Goal: Entertainment & Leisure: Consume media (video, audio)

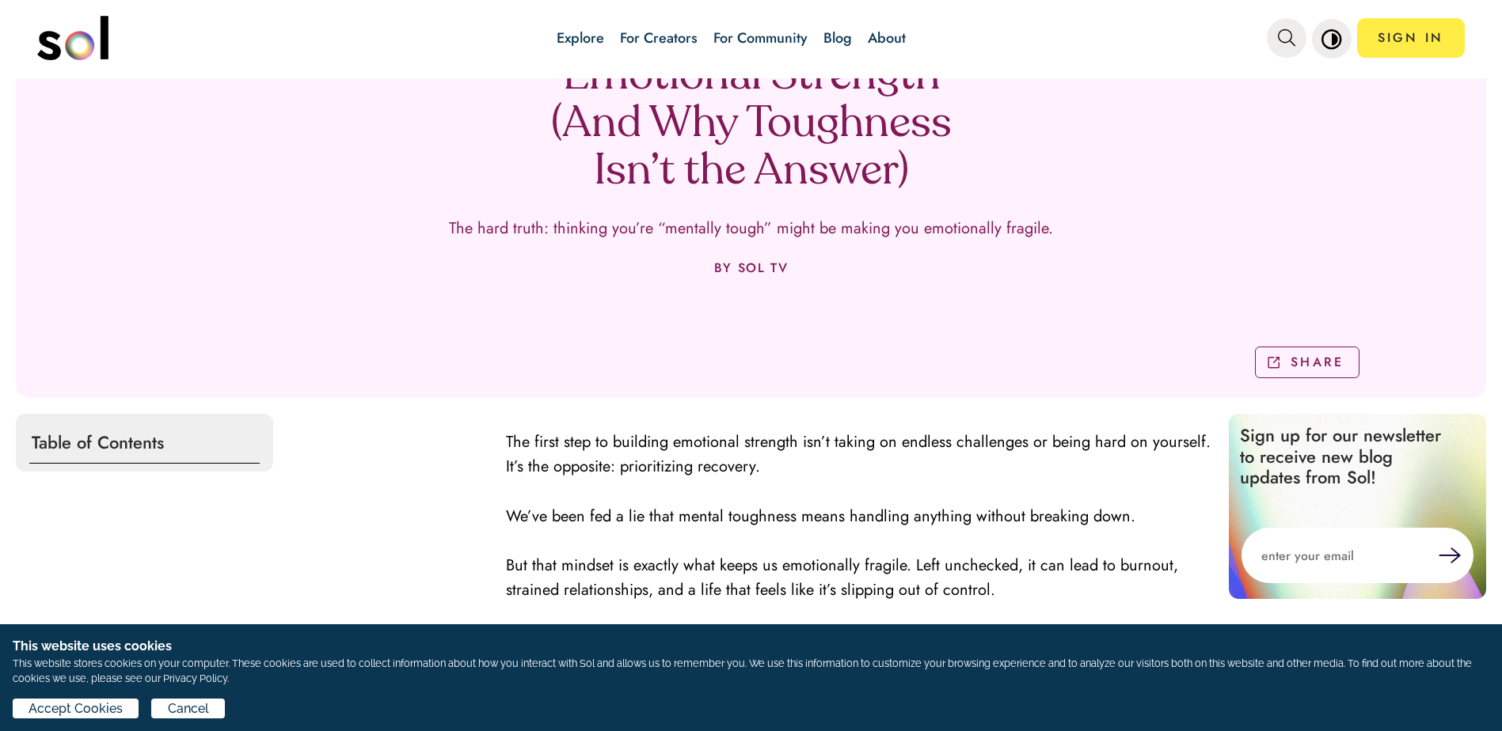
scroll to position [237, 0]
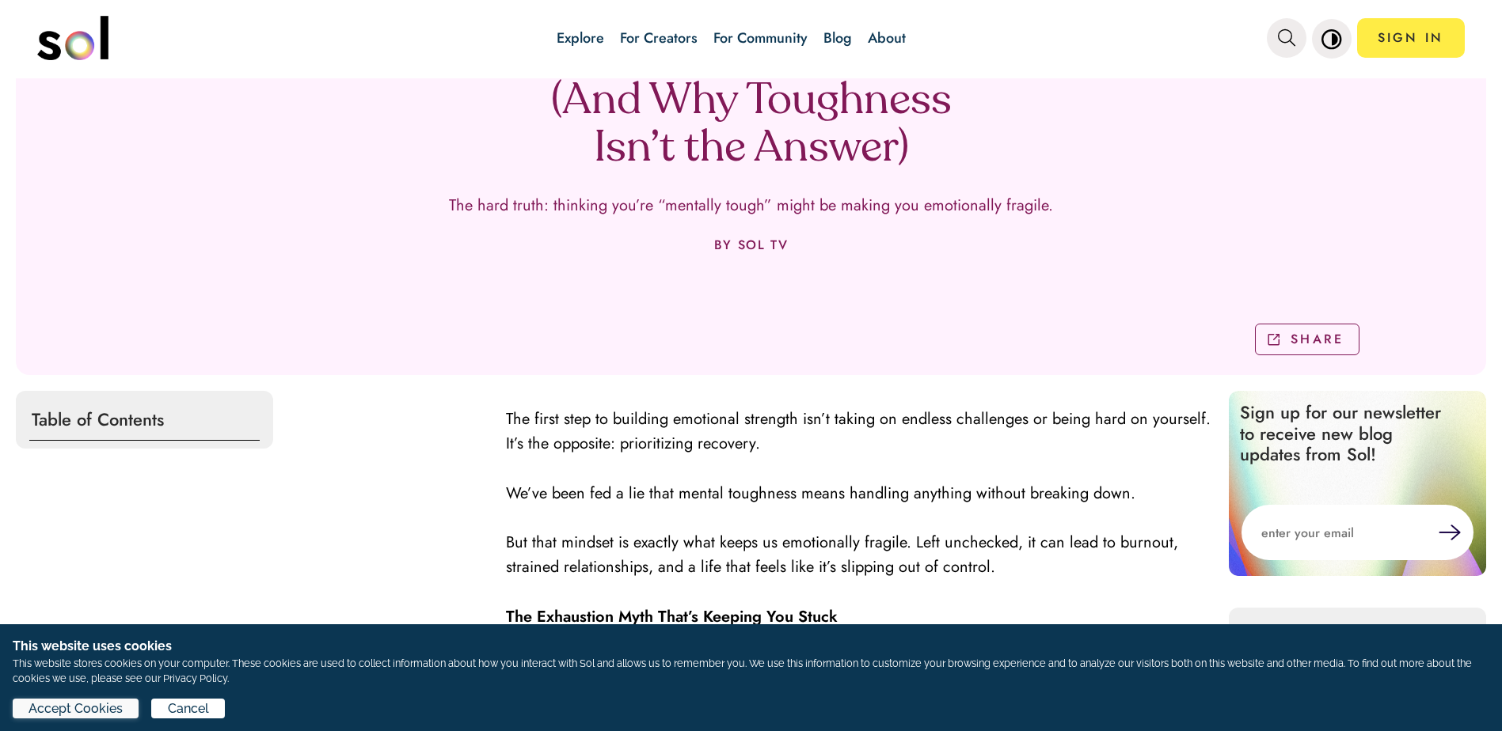
click at [99, 708] on span "Accept Cookies" at bounding box center [75, 709] width 94 height 19
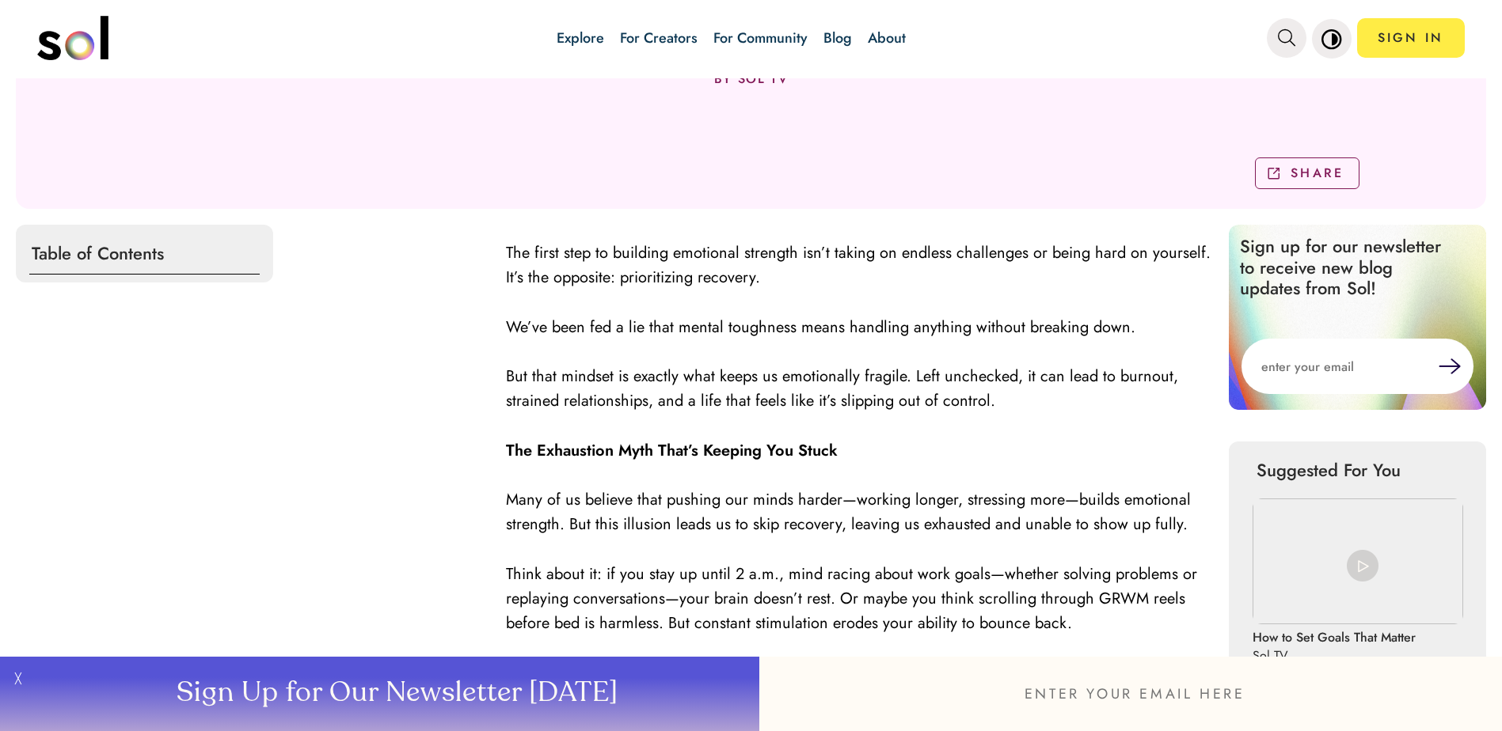
scroll to position [475, 0]
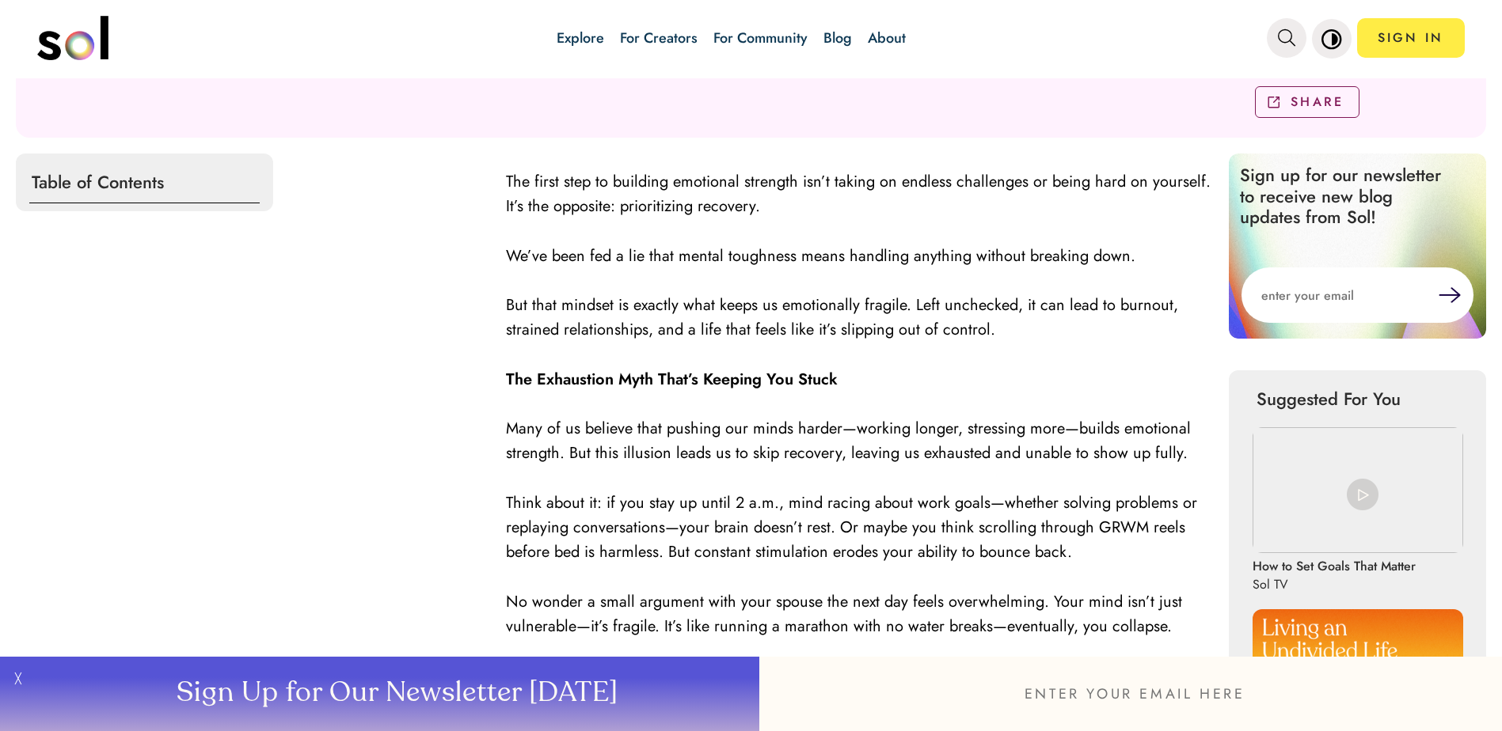
click at [13, 679] on button "╳" at bounding box center [16, 694] width 32 height 74
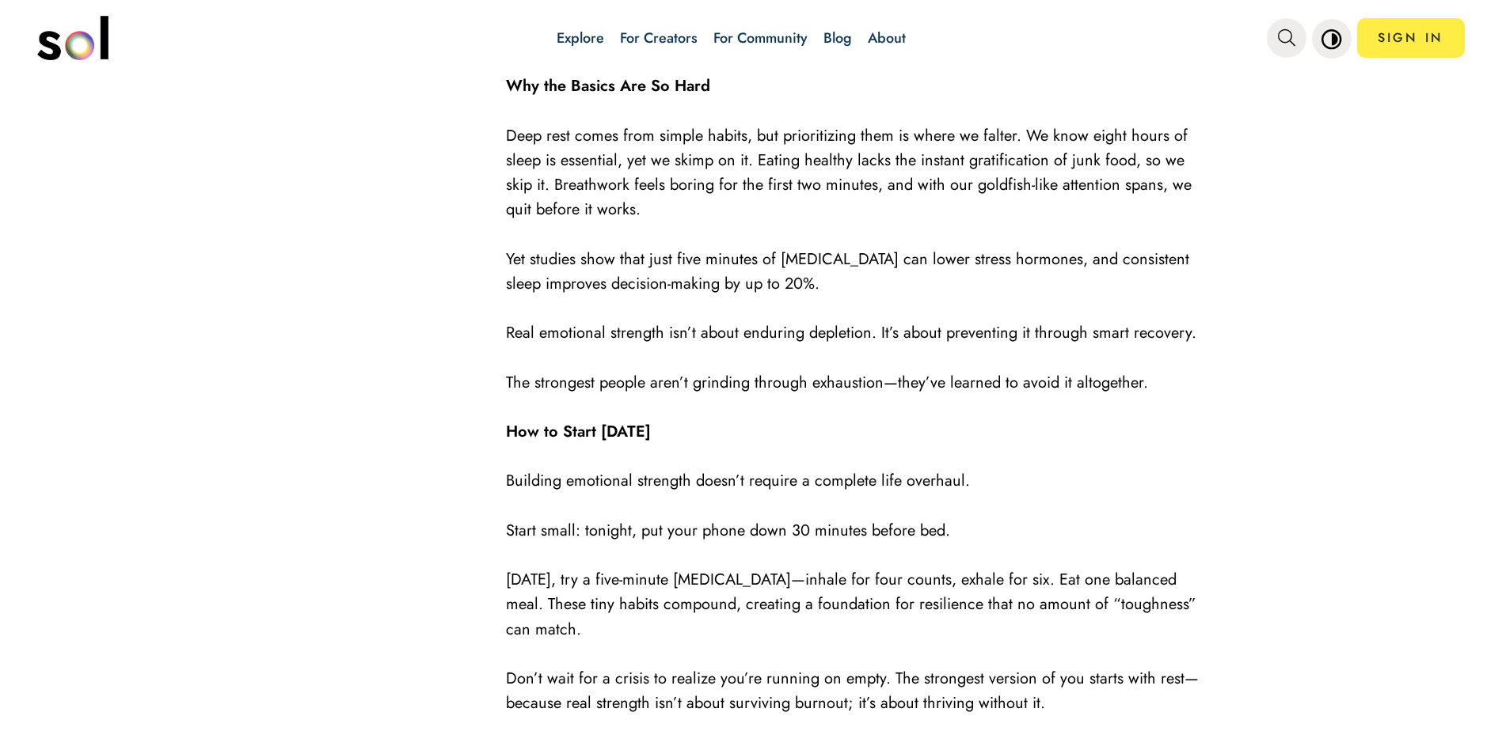
scroll to position [1899, 0]
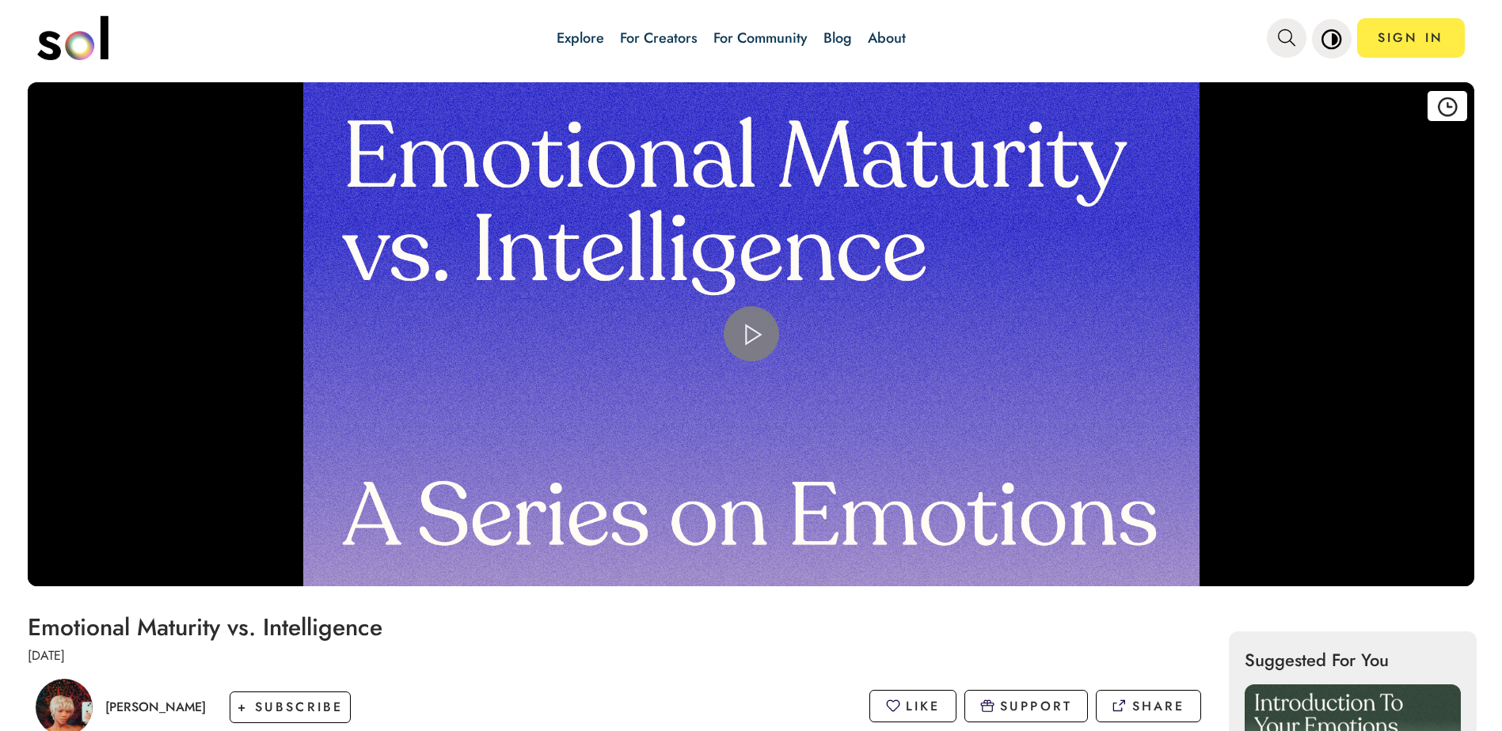
click at [751, 334] on span "Video Player" at bounding box center [751, 334] width 0 height 0
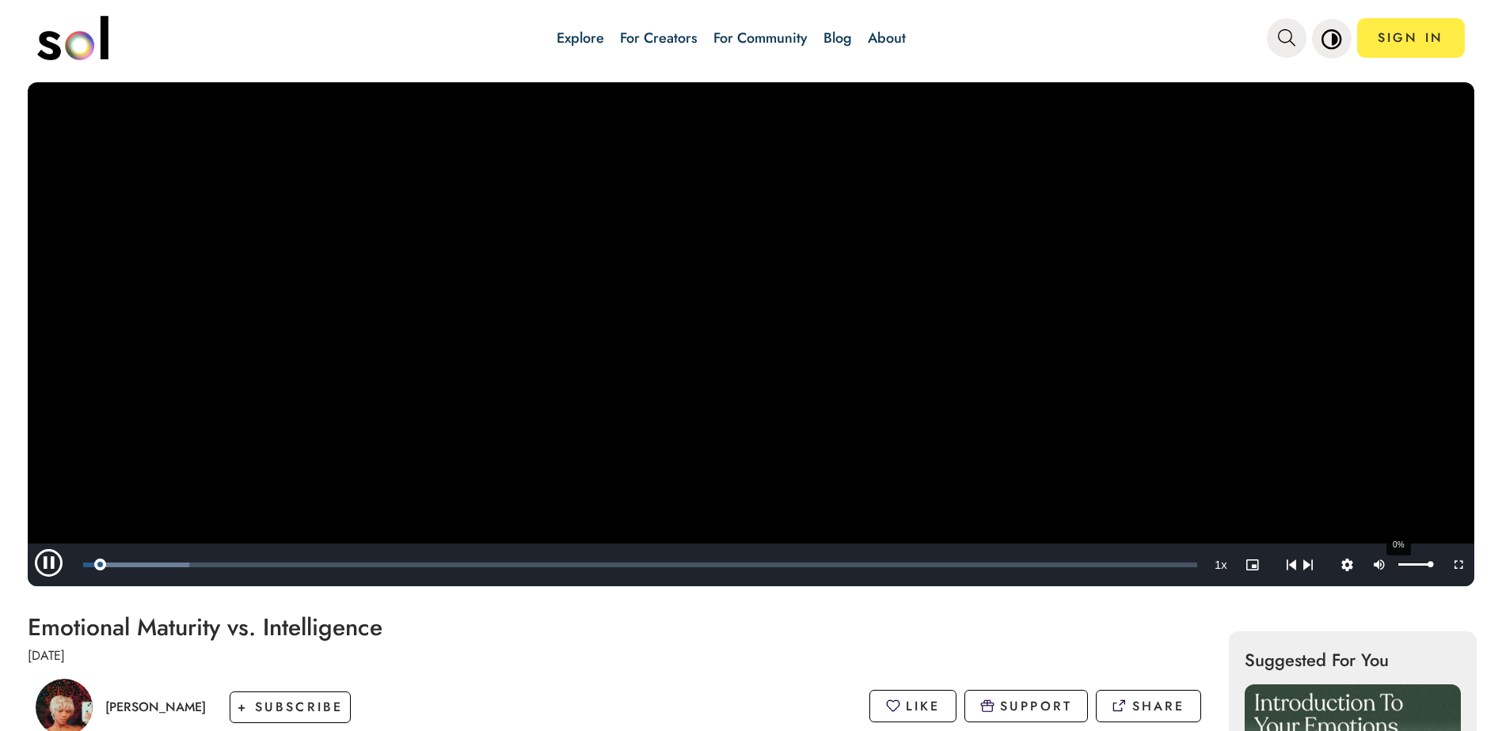
click at [1394, 566] on div "0%" at bounding box center [1414, 556] width 40 height 24
click at [1397, 564] on div "Volume Level" at bounding box center [1413, 565] width 32 height 2
drag, startPoint x: 1380, startPoint y: 564, endPoint x: 1416, endPoint y: 565, distance: 36.4
click at [1416, 565] on div "Mute 100%" at bounding box center [1402, 565] width 79 height 43
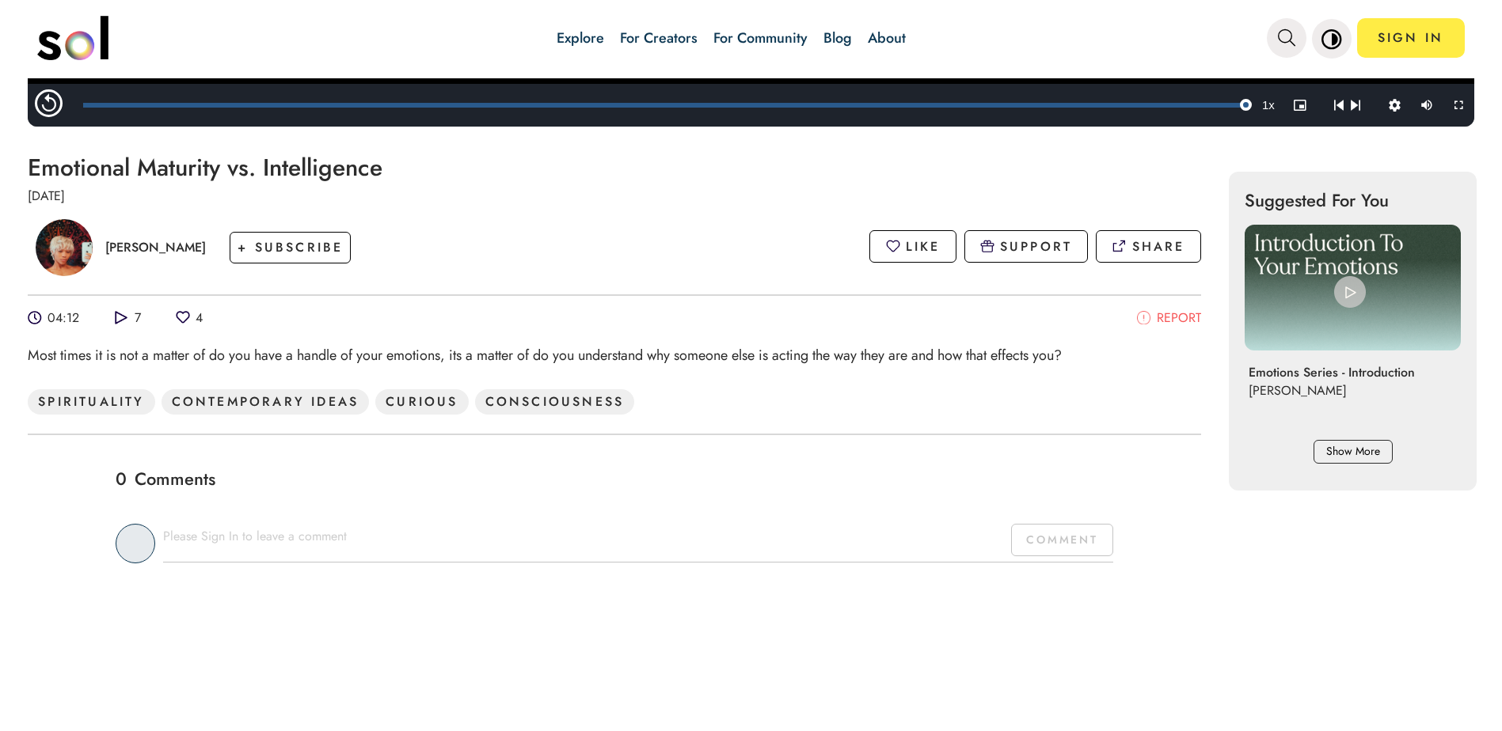
scroll to position [475, 0]
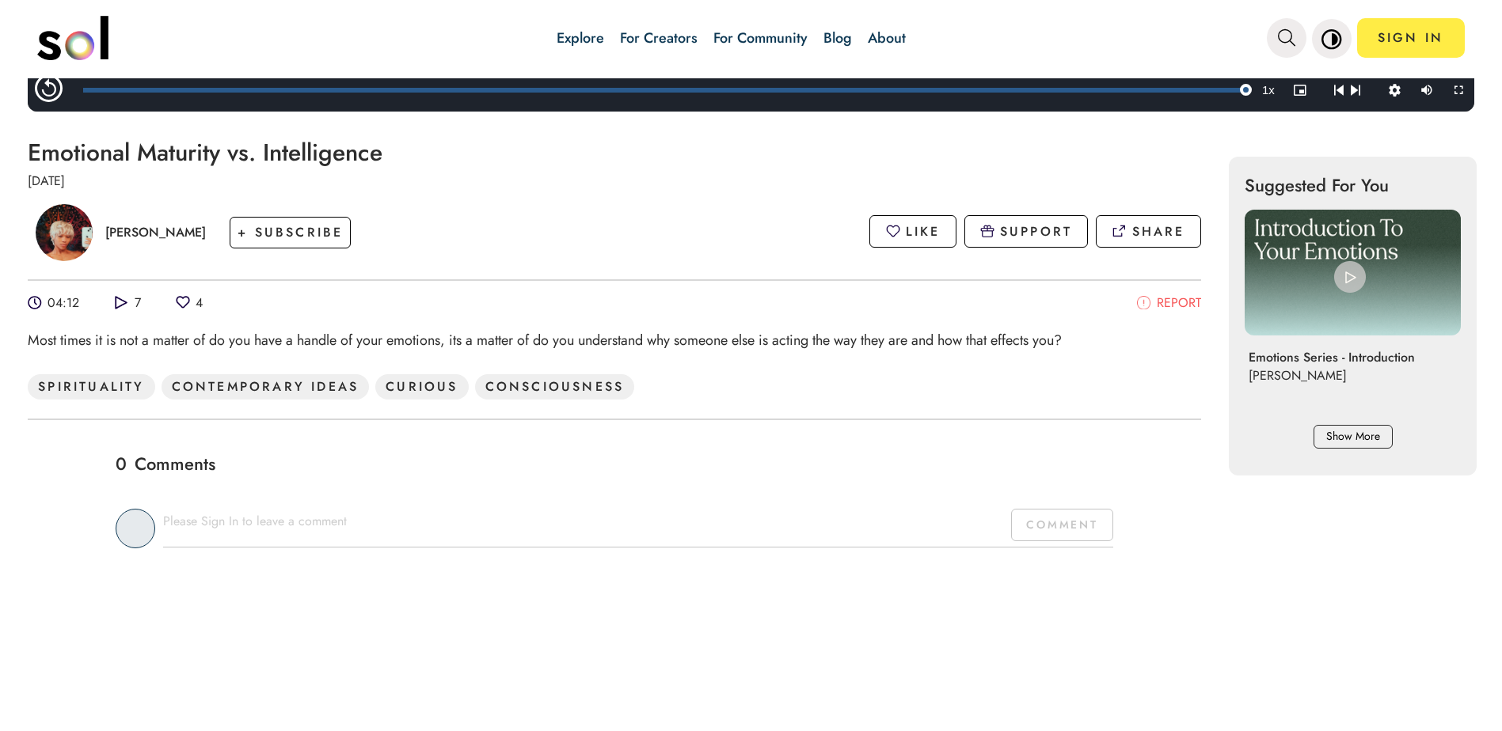
click at [698, 237] on div "[PERSON_NAME] + SUBSCRIBE LIKE SUPPORT SHARE" at bounding box center [614, 231] width 1173 height 83
